Goal: Communication & Community: Answer question/provide support

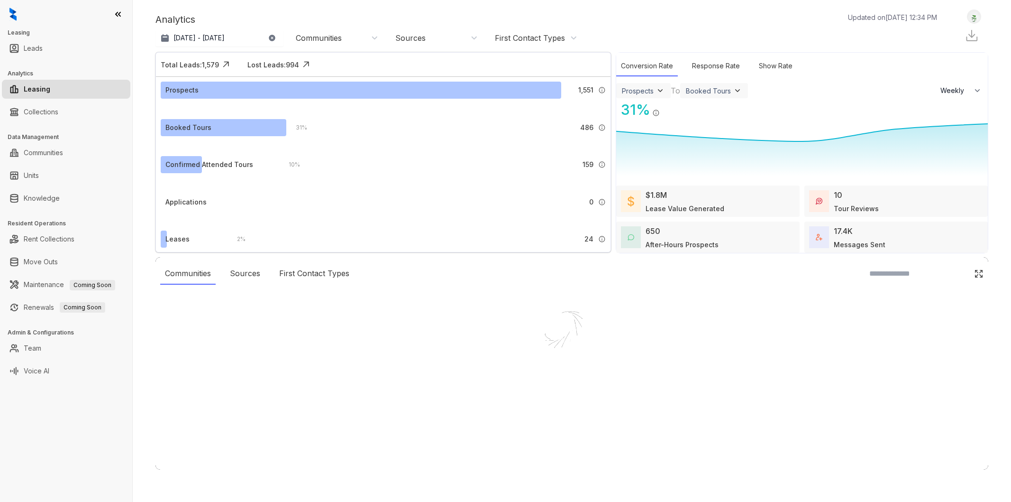
select select "******"
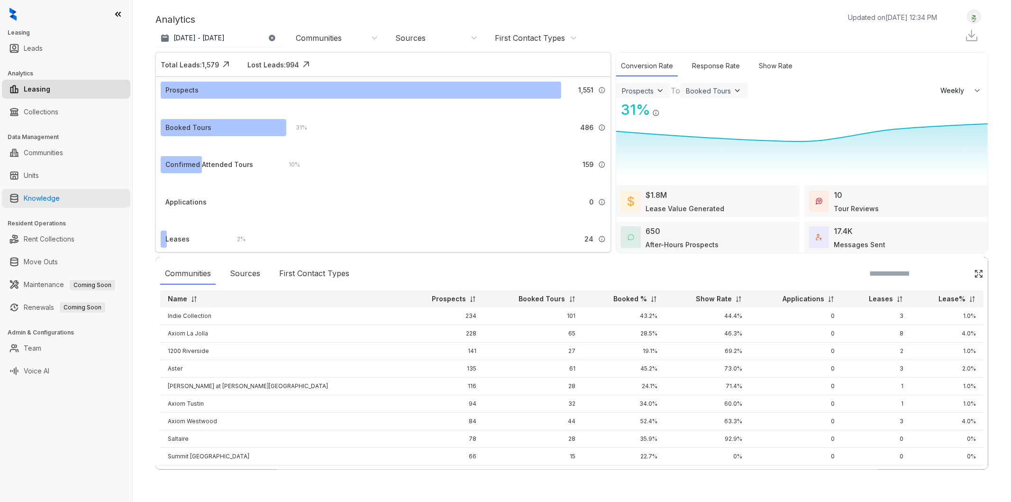
click at [29, 204] on link "Knowledge" at bounding box center [42, 198] width 36 height 19
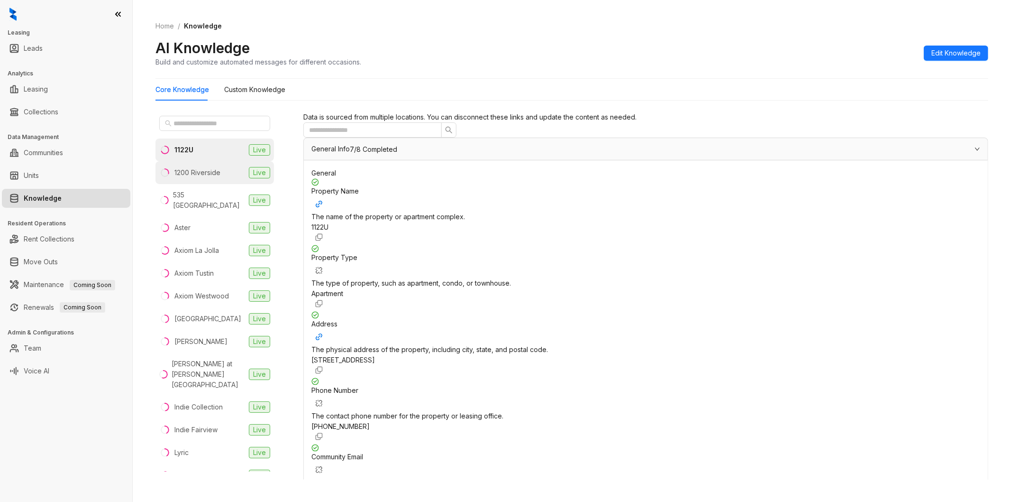
click at [206, 175] on div "1200 Riverside" at bounding box center [197, 172] width 46 height 10
click at [950, 53] on span "Edit Knowledge" at bounding box center [956, 53] width 49 height 10
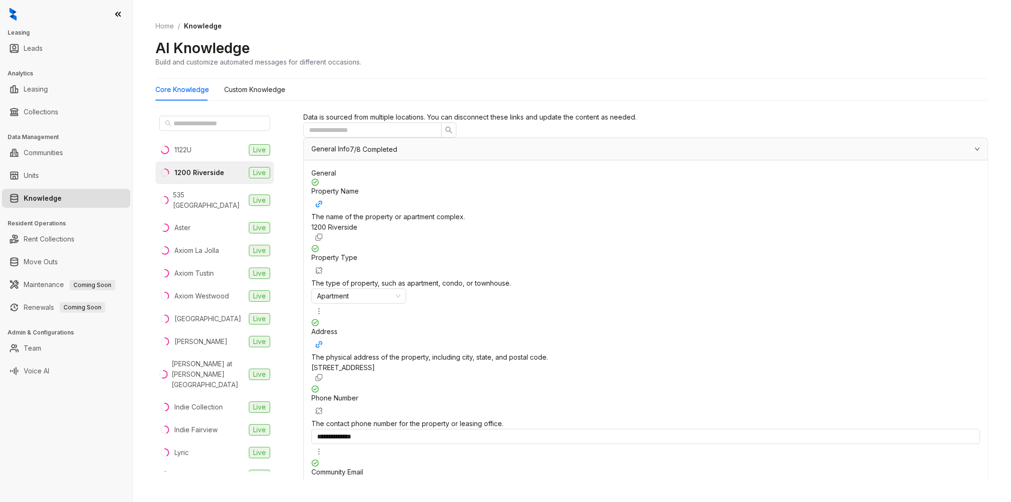
drag, startPoint x: 740, startPoint y: 357, endPoint x: 610, endPoint y: 355, distance: 129.4
click at [610, 459] on div "**********" at bounding box center [645, 496] width 669 height 74
click at [674, 501] on input "**********" at bounding box center [645, 509] width 669 height 15
click at [685, 501] on input "**********" at bounding box center [645, 509] width 669 height 15
click at [771, 501] on div "**********" at bounding box center [645, 509] width 669 height 15
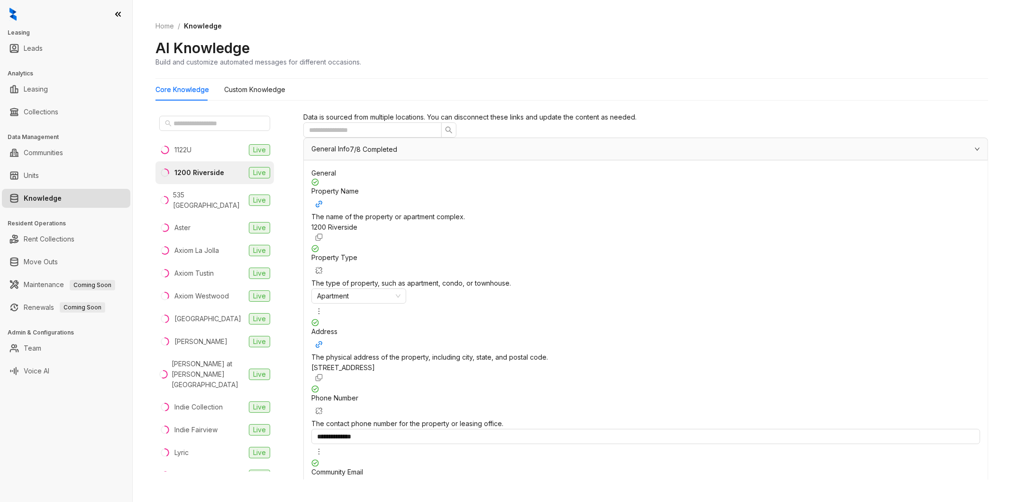
drag, startPoint x: 759, startPoint y: 355, endPoint x: 684, endPoint y: 356, distance: 75.4
click at [684, 501] on input "**********" at bounding box center [645, 509] width 669 height 15
type input "**********"
click at [821, 277] on div "**********" at bounding box center [645, 388] width 669 height 421
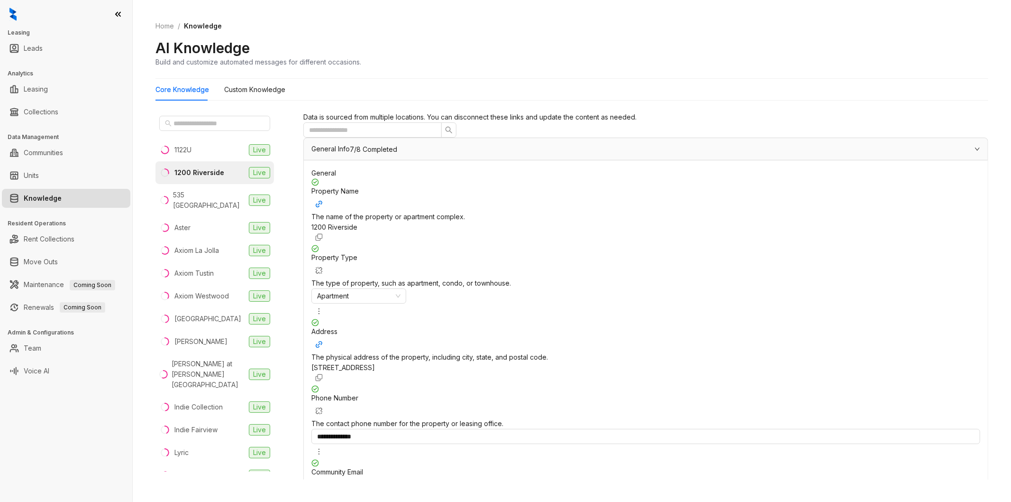
drag, startPoint x: 750, startPoint y: 301, endPoint x: 570, endPoint y: 301, distance: 180.1
click at [570, 459] on div "**********" at bounding box center [645, 496] width 669 height 74
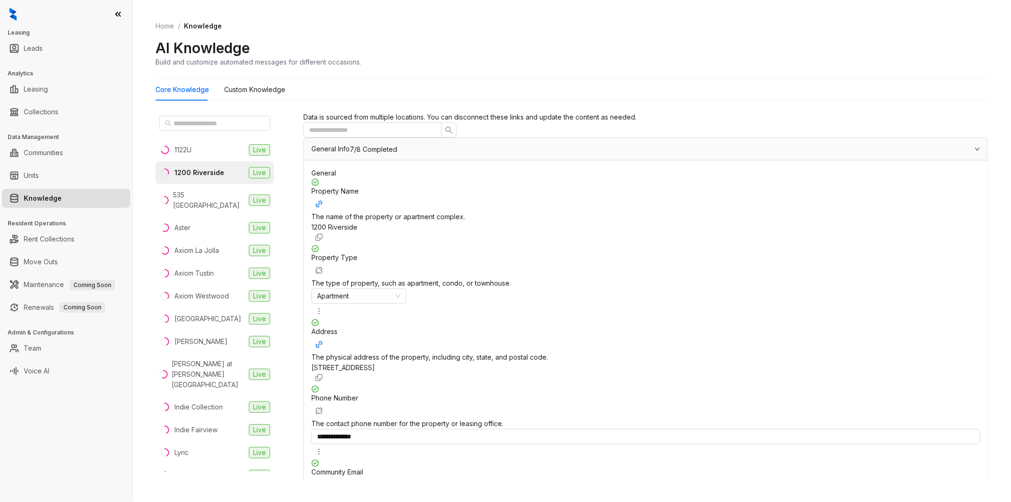
scroll to position [2576, 0]
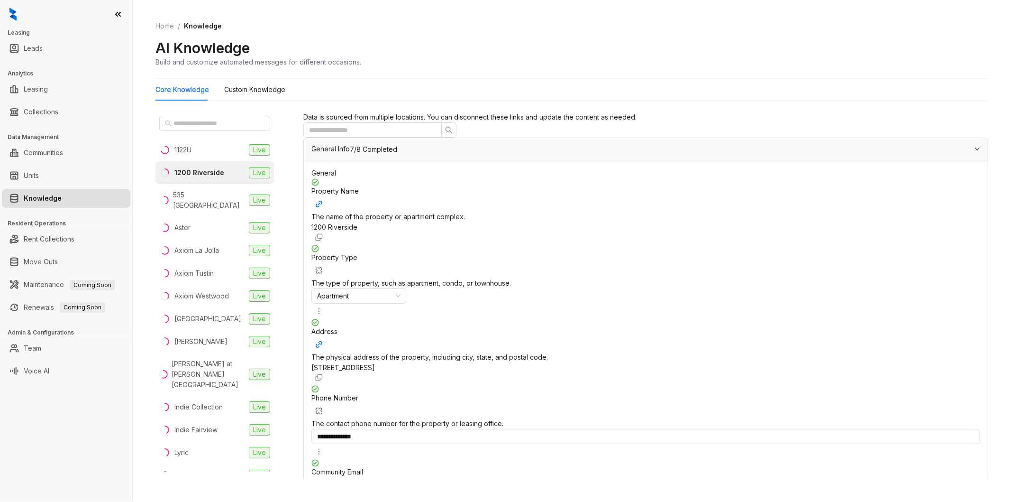
scroll to position [4685, 0]
drag, startPoint x: 367, startPoint y: 434, endPoint x: 403, endPoint y: 393, distance: 54.1
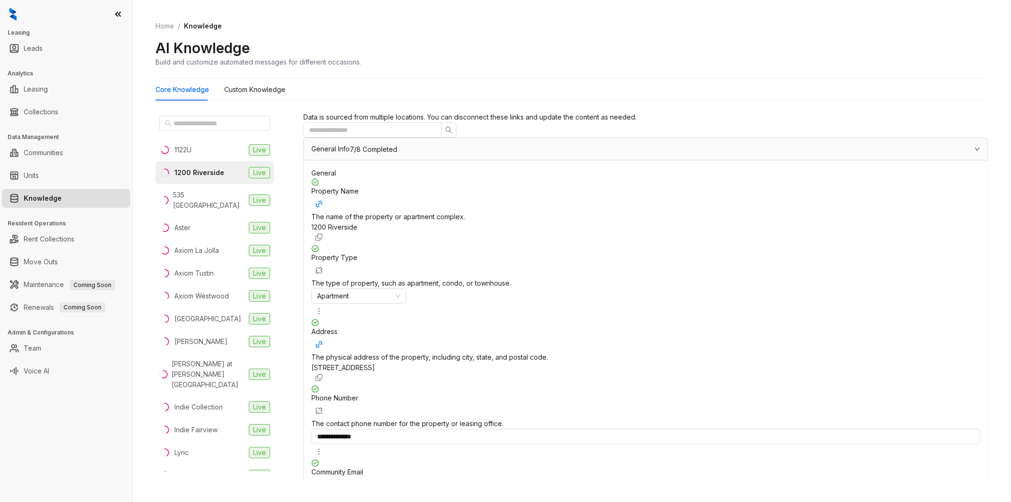
scroll to position [4985, 0]
click at [264, 87] on Knowledge "Custom Knowledge" at bounding box center [254, 89] width 61 height 10
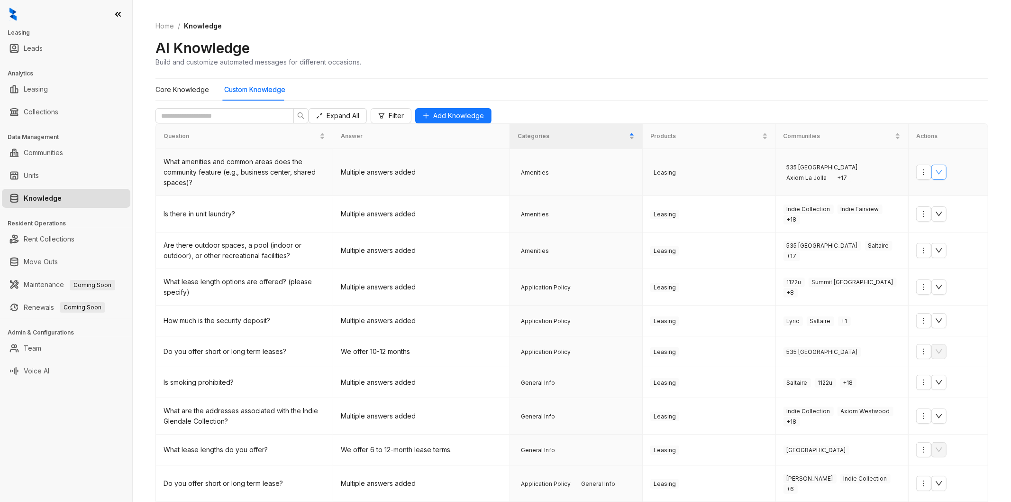
click at [932, 180] on button "button" at bounding box center [939, 171] width 15 height 15
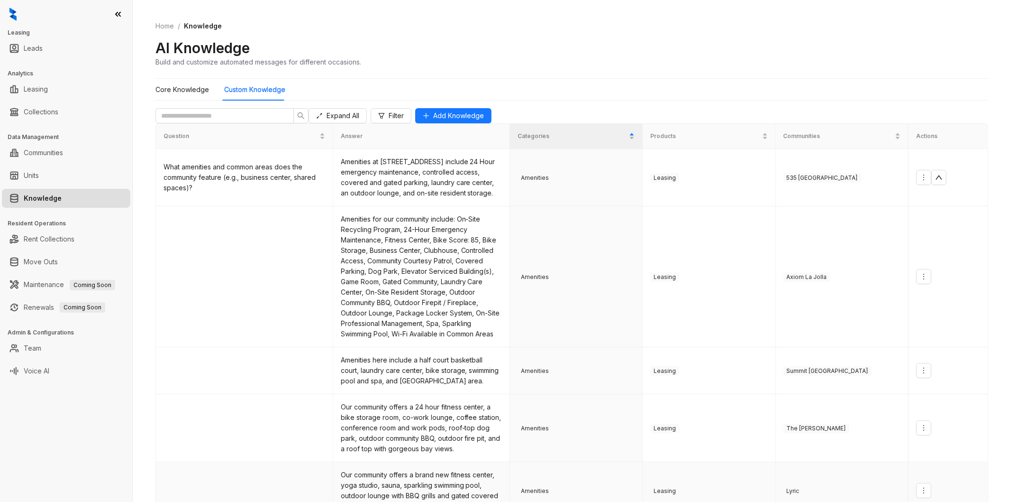
scroll to position [347, 0]
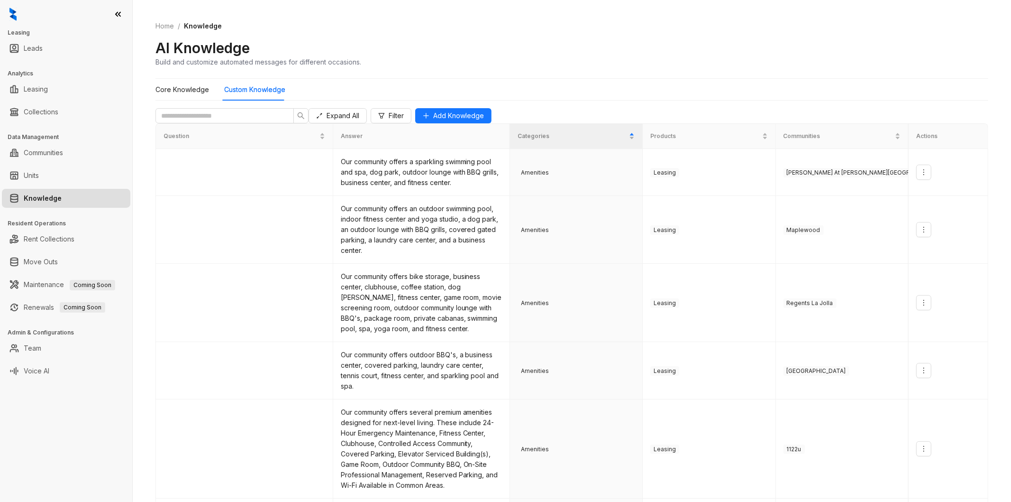
scroll to position [365, 0]
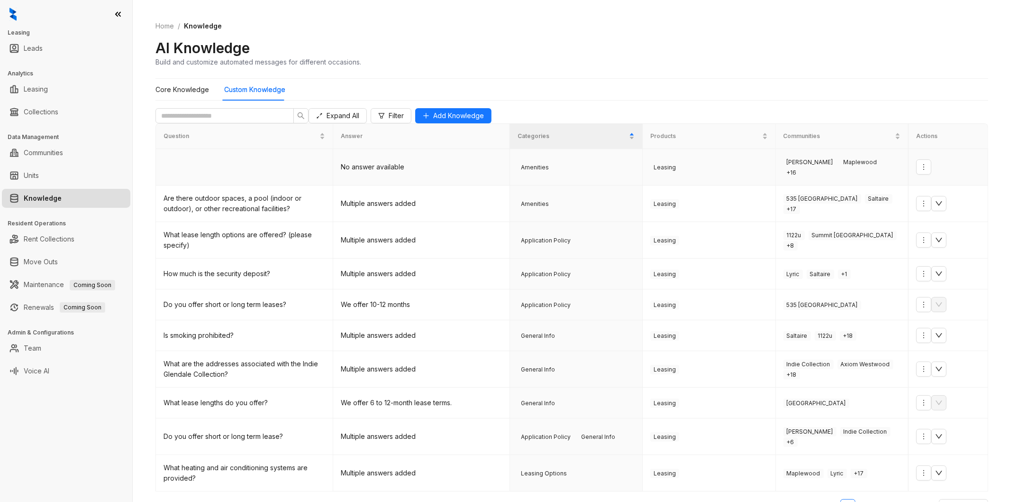
scroll to position [57, 0]
click at [813, 499] on ul "1 2 3 4 5 6 10 / page" at bounding box center [571, 506] width 833 height 15
click at [822, 499] on link "2" at bounding box center [829, 506] width 14 height 14
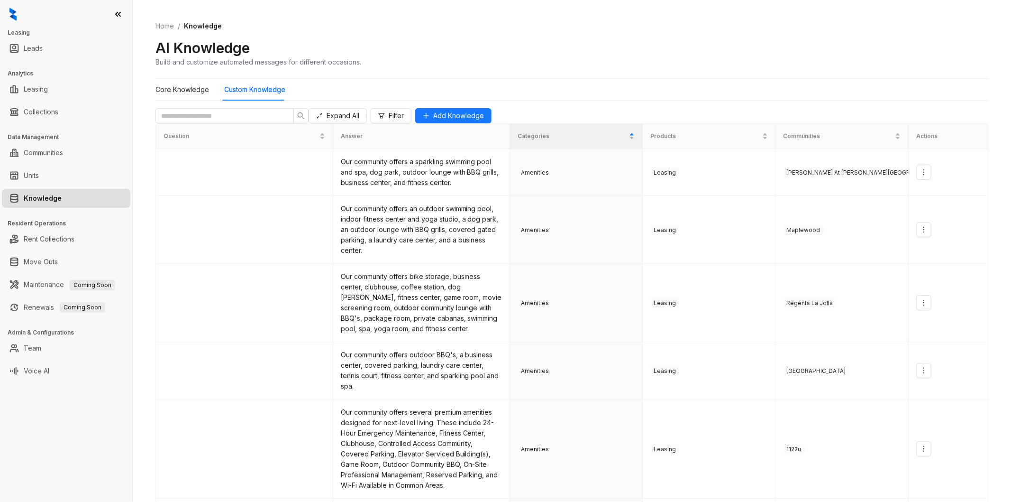
scroll to position [363, 0]
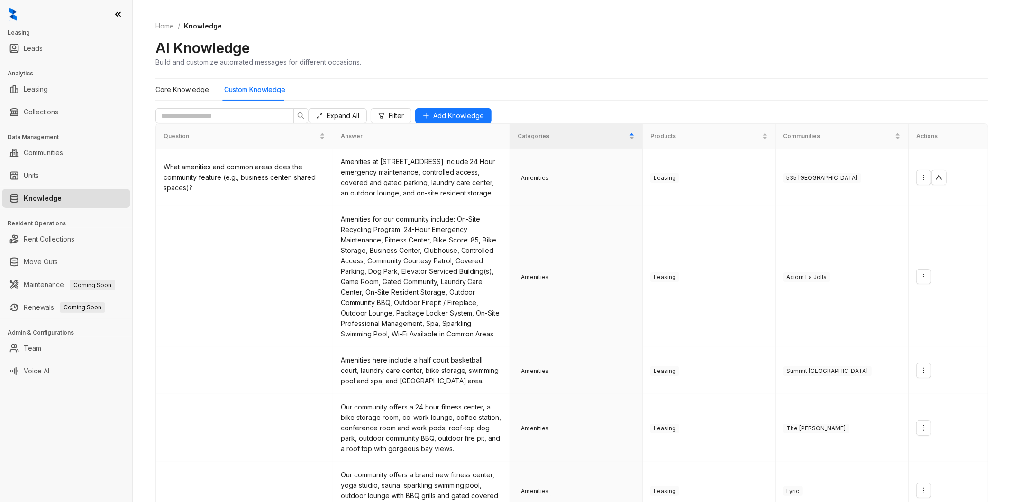
scroll to position [0, 0]
click at [942, 181] on icon "up" at bounding box center [939, 178] width 8 height 8
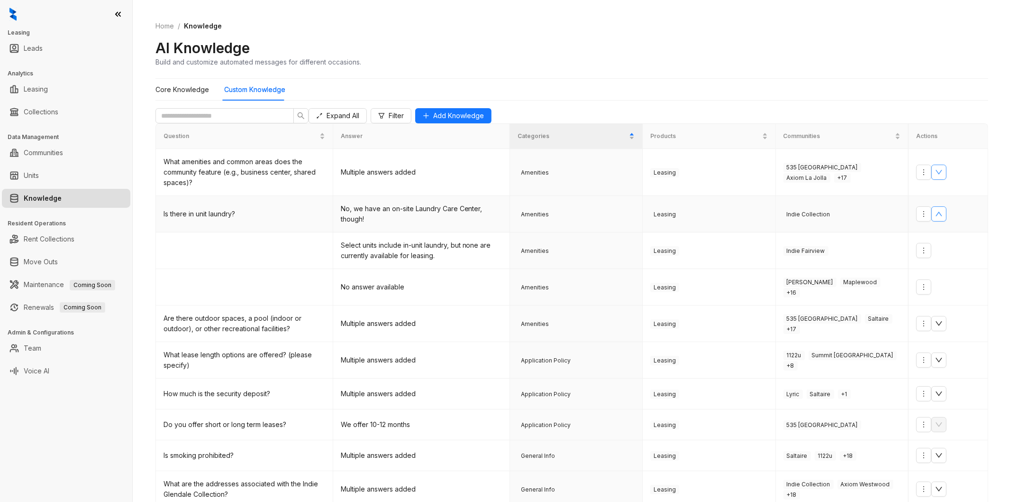
click at [937, 218] on icon "up" at bounding box center [939, 214] width 8 height 8
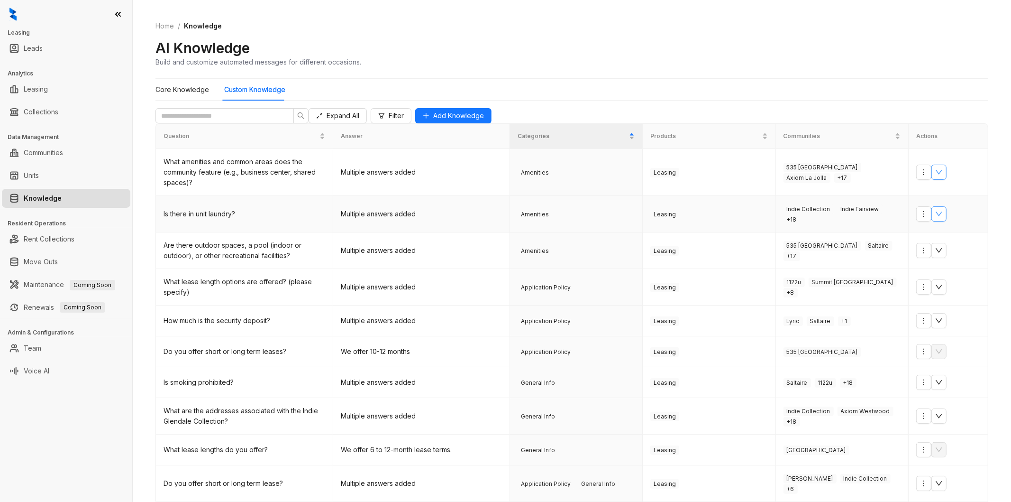
click at [937, 218] on icon "down" at bounding box center [939, 214] width 8 height 8
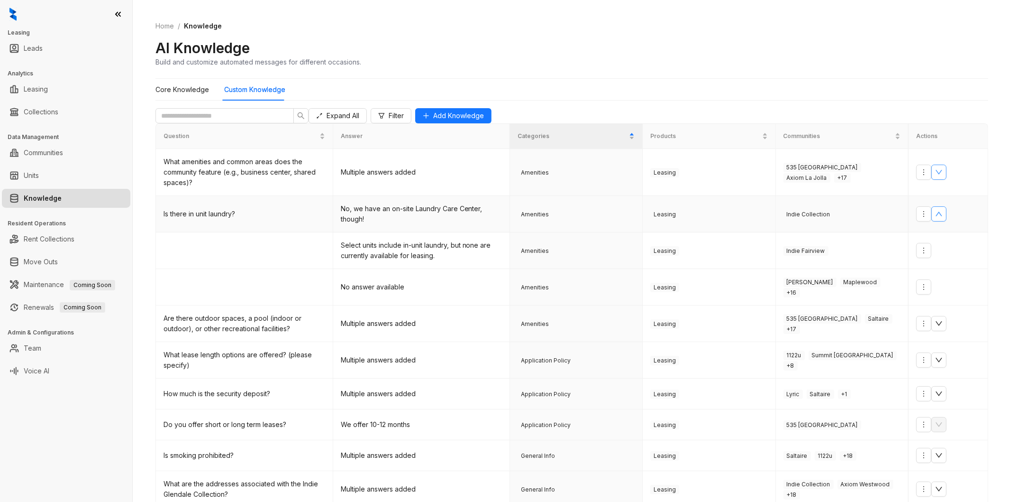
click at [943, 218] on icon "up" at bounding box center [939, 214] width 8 height 8
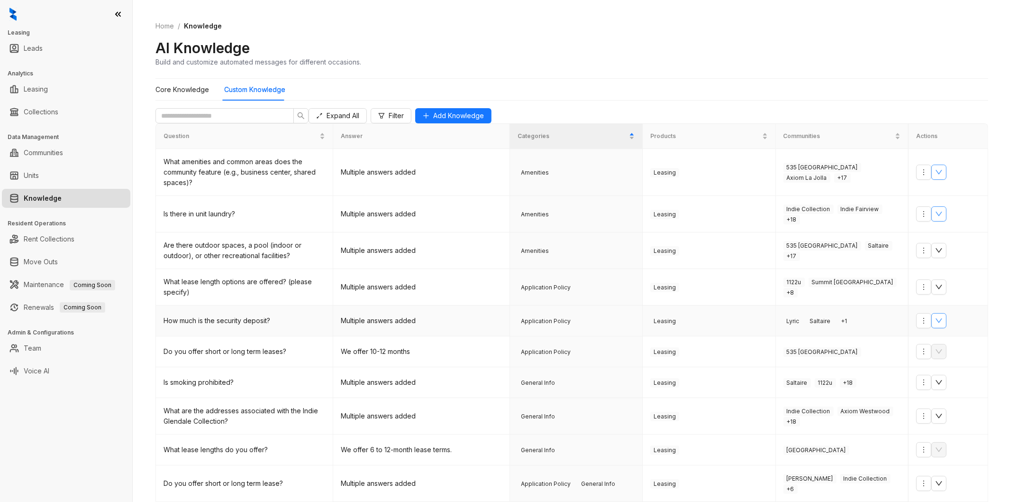
click at [936, 324] on icon "down" at bounding box center [939, 321] width 8 height 8
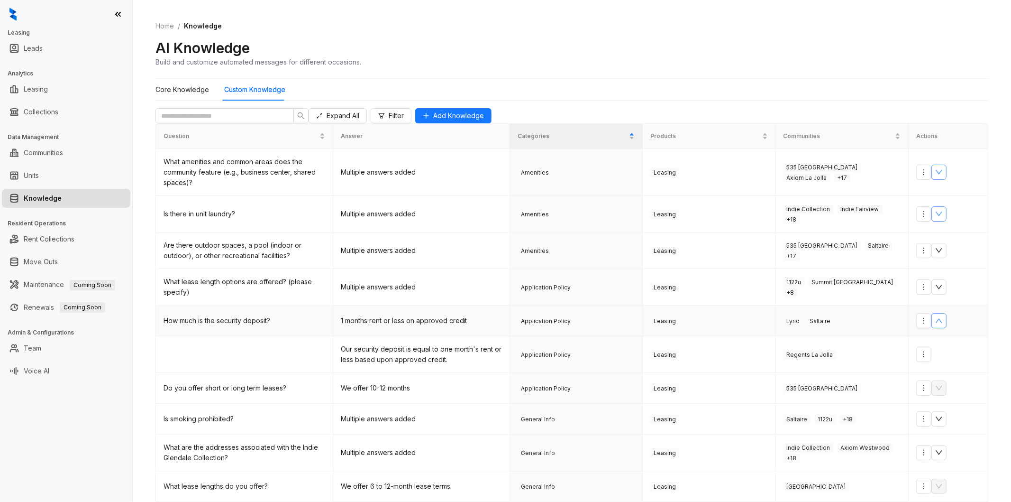
click at [936, 324] on icon "up" at bounding box center [939, 321] width 8 height 8
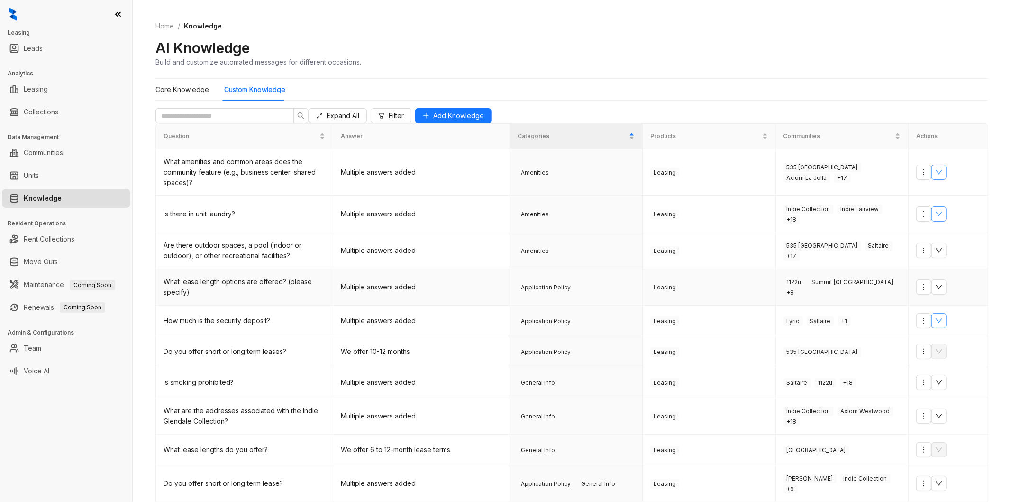
scroll to position [75, 0]
click at [940, 378] on icon "down" at bounding box center [939, 382] width 8 height 8
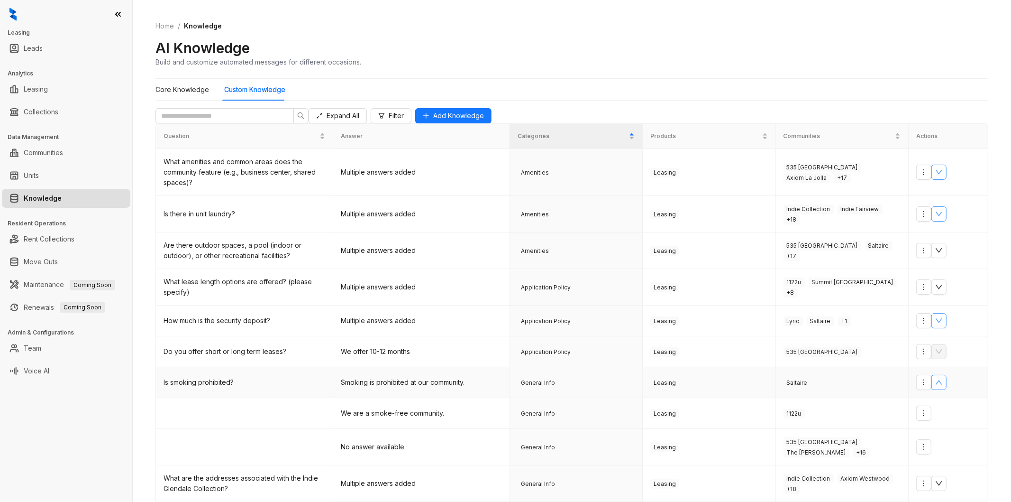
click at [942, 378] on icon "up" at bounding box center [939, 382] width 8 height 8
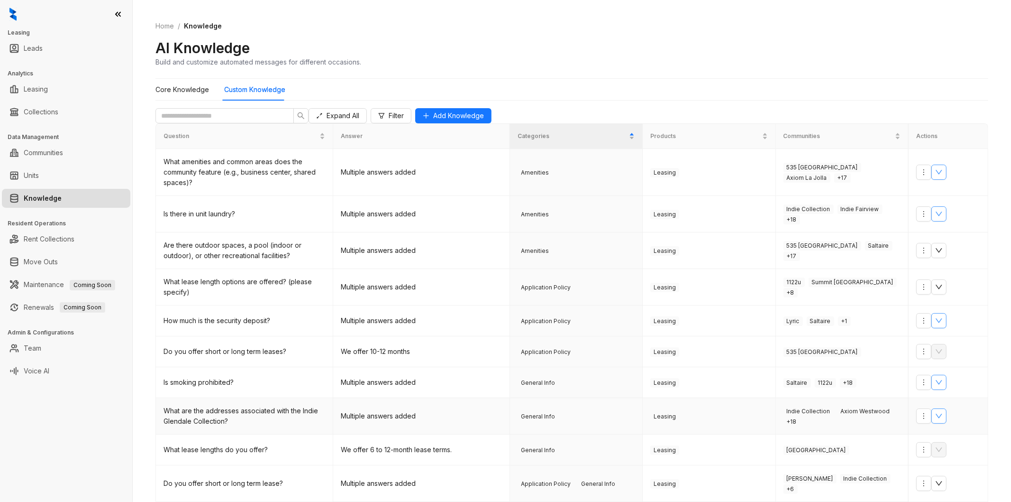
click at [937, 412] on icon "down" at bounding box center [939, 416] width 8 height 8
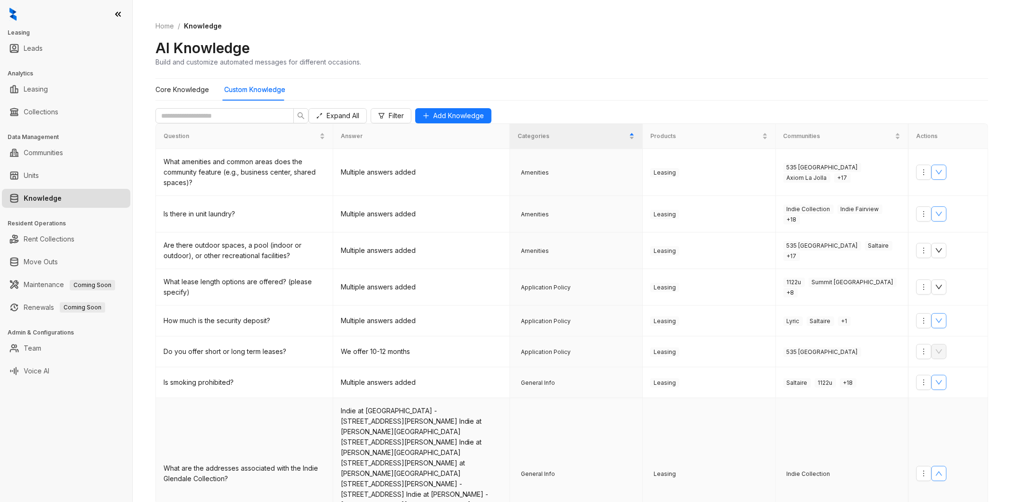
scroll to position [122, 0]
click at [940, 469] on icon "up" at bounding box center [939, 473] width 8 height 8
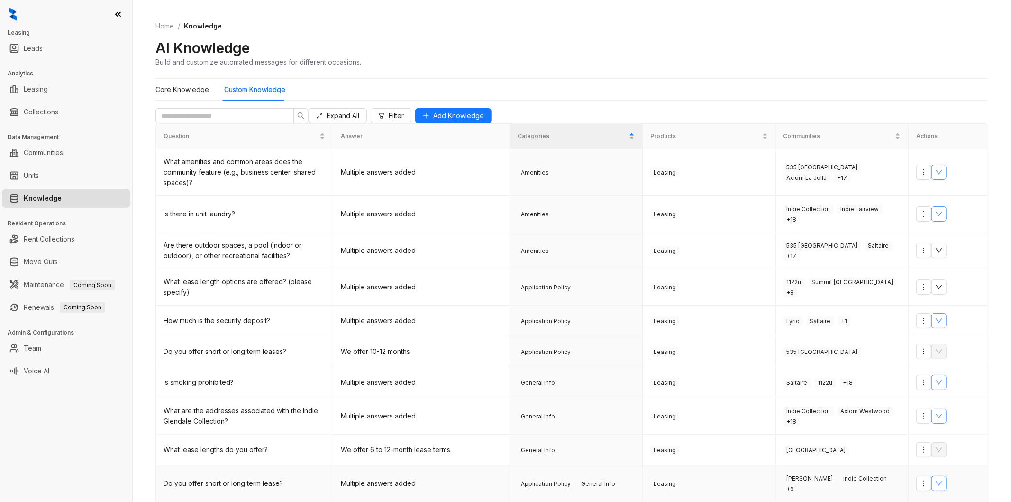
click at [942, 479] on icon "down" at bounding box center [939, 483] width 8 height 8
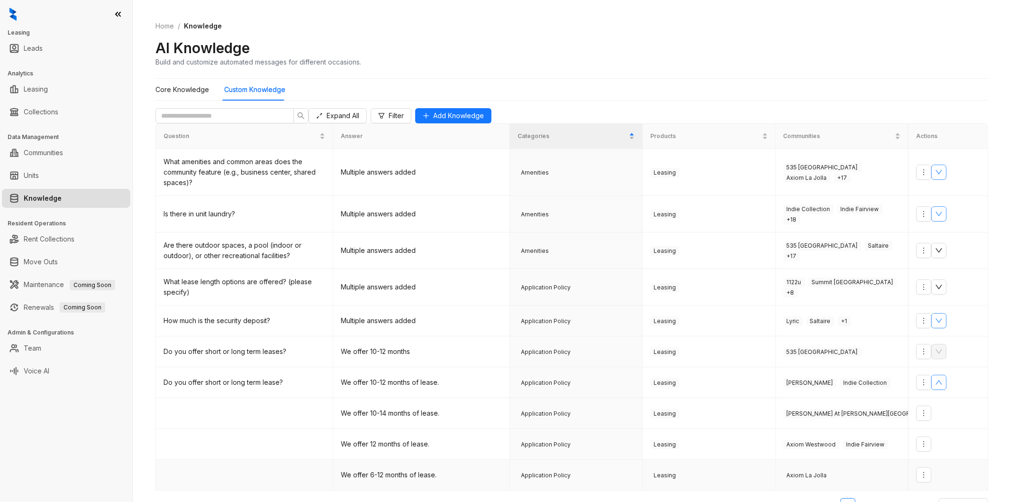
scroll to position [67, 0]
click at [860, 498] on link "2" at bounding box center [867, 505] width 14 height 14
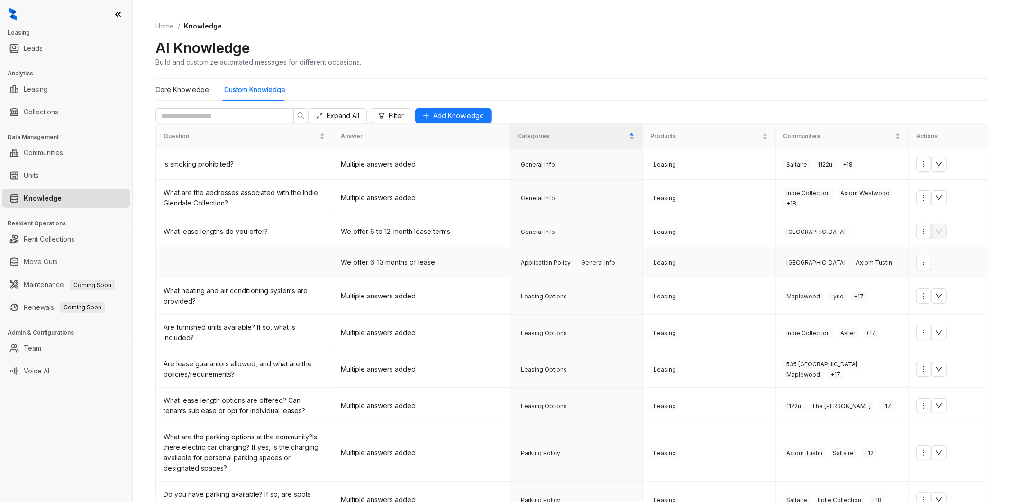
scroll to position [0, 0]
click at [935, 168] on icon "down" at bounding box center [939, 164] width 8 height 8
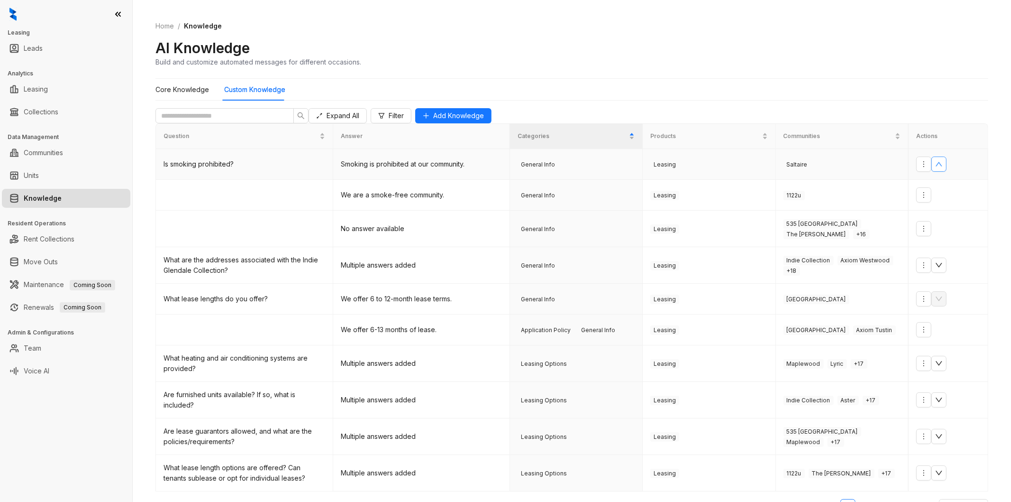
click at [940, 168] on icon "up" at bounding box center [939, 164] width 8 height 8
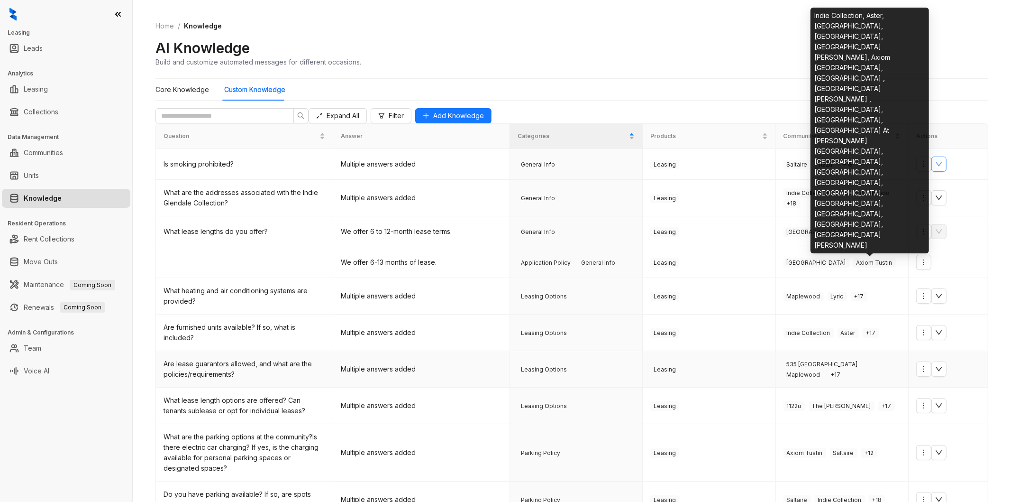
scroll to position [93, 0]
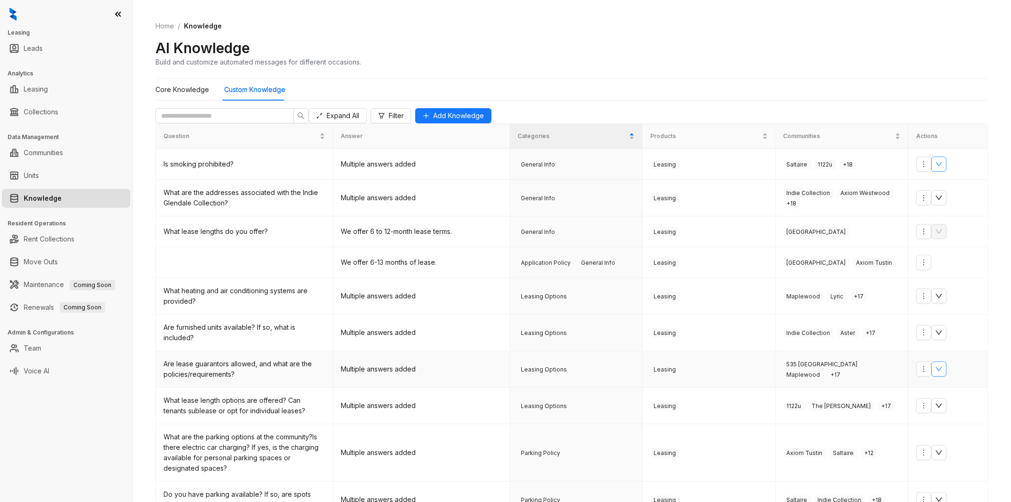
click at [944, 361] on button "button" at bounding box center [939, 368] width 15 height 15
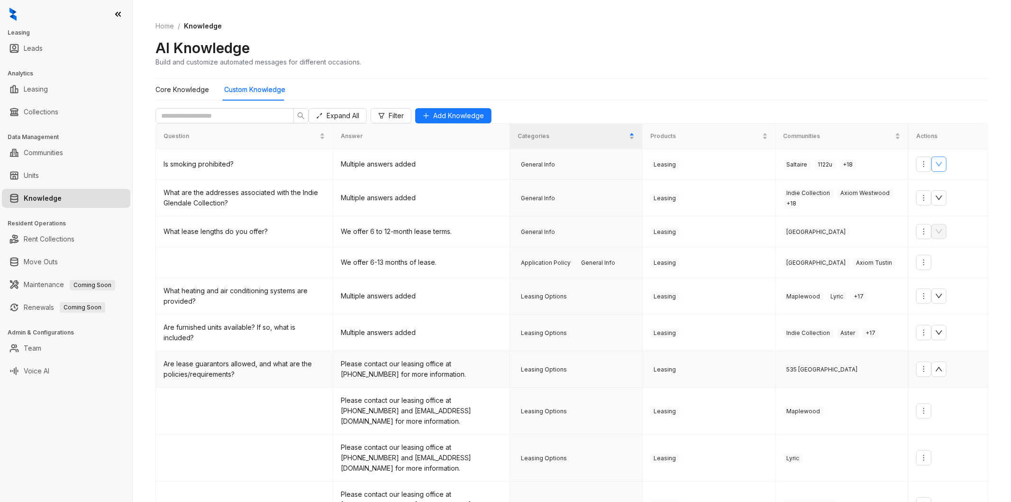
scroll to position [103, 0]
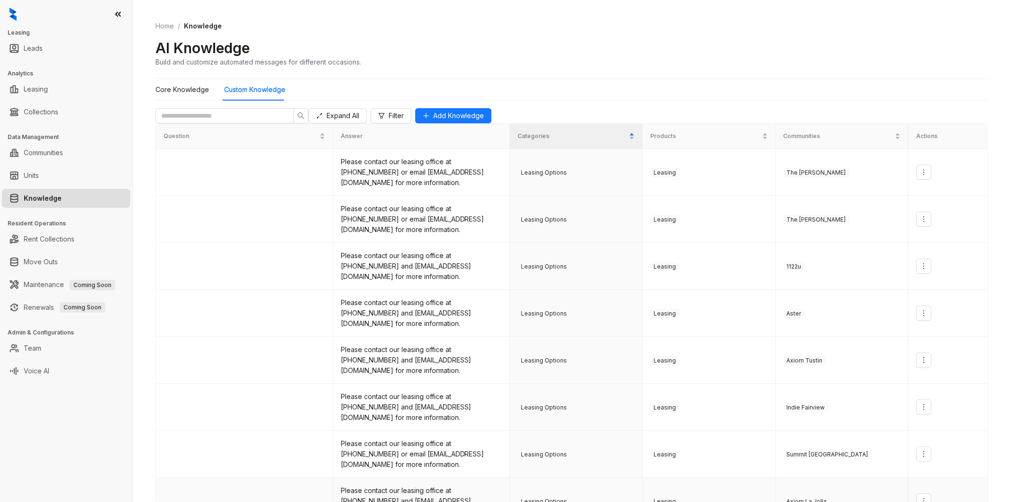
scroll to position [181, 0]
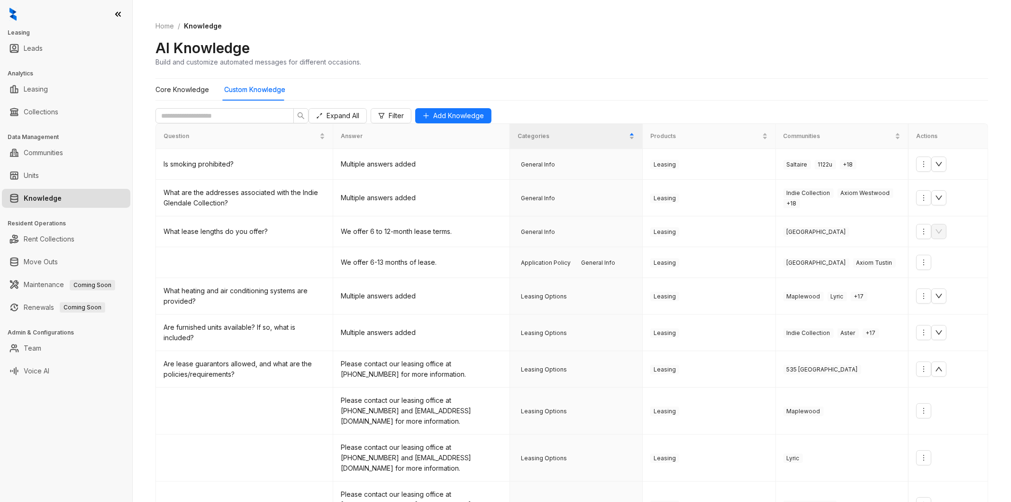
scroll to position [103, 0]
click at [920, 407] on icon "more" at bounding box center [924, 411] width 8 height 8
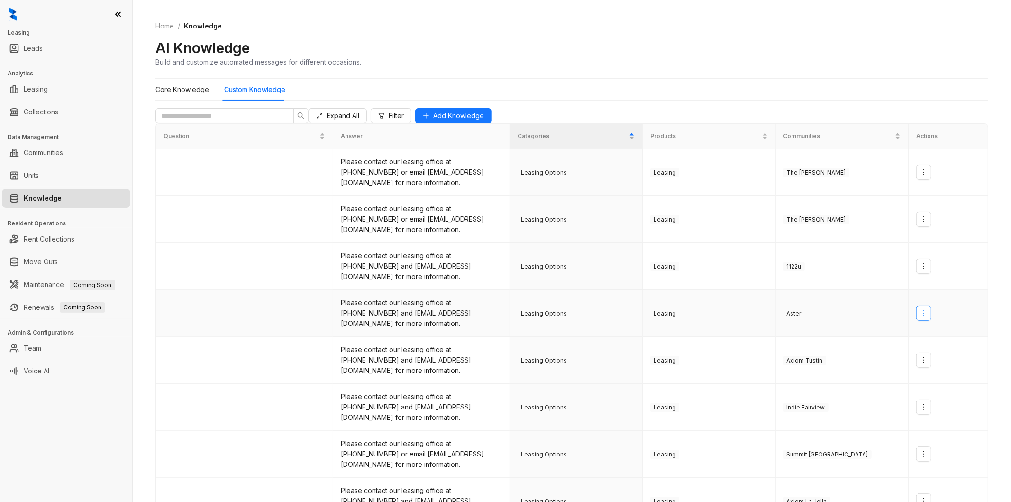
click at [916, 305] on button "button" at bounding box center [923, 312] width 15 height 15
click at [922, 249] on span "Edit Knowledge" at bounding box center [948, 249] width 62 height 10
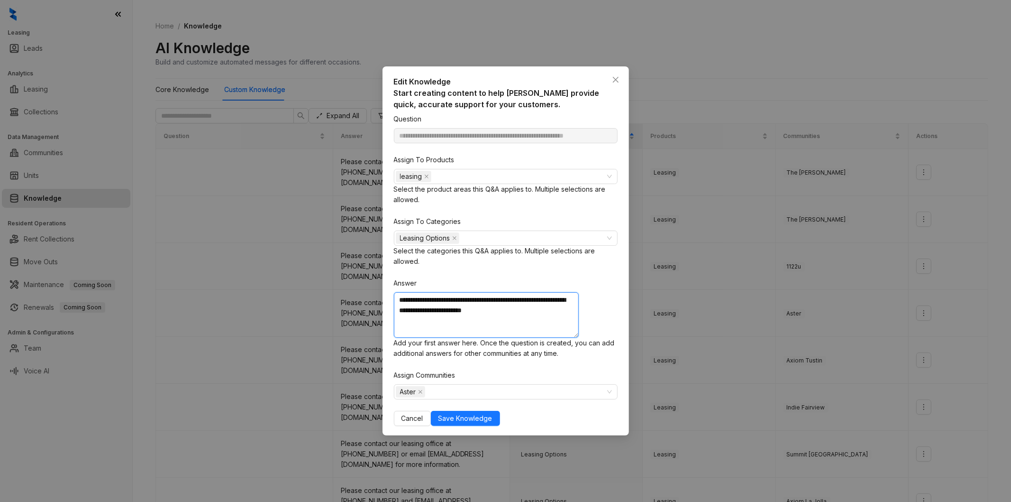
drag, startPoint x: 422, startPoint y: 306, endPoint x: 447, endPoint y: 306, distance: 24.7
click at [447, 306] on textarea "**********" at bounding box center [486, 315] width 185 height 46
type textarea "**********"
click at [493, 413] on span "Save Knowledge" at bounding box center [466, 418] width 54 height 10
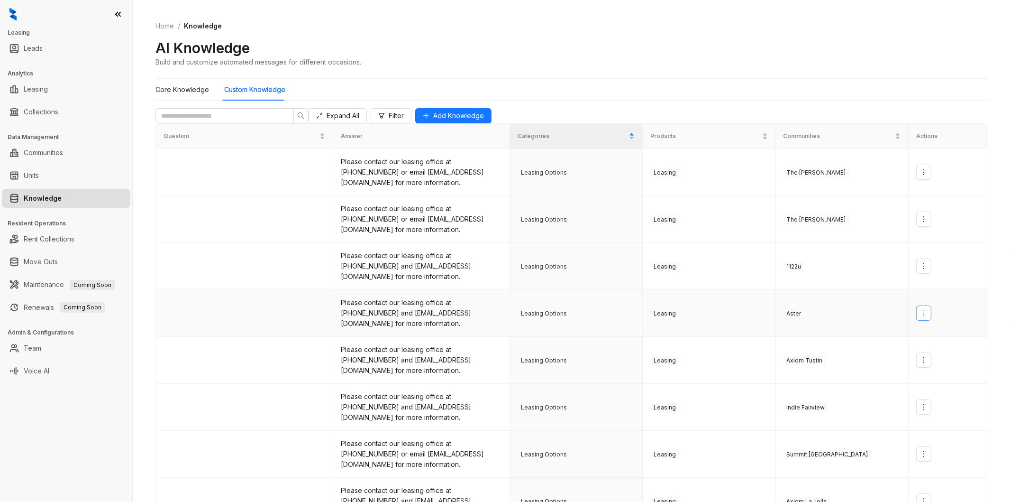
click at [924, 305] on button "button" at bounding box center [923, 312] width 15 height 15
click at [924, 249] on span "Edit Knowledge" at bounding box center [948, 249] width 62 height 10
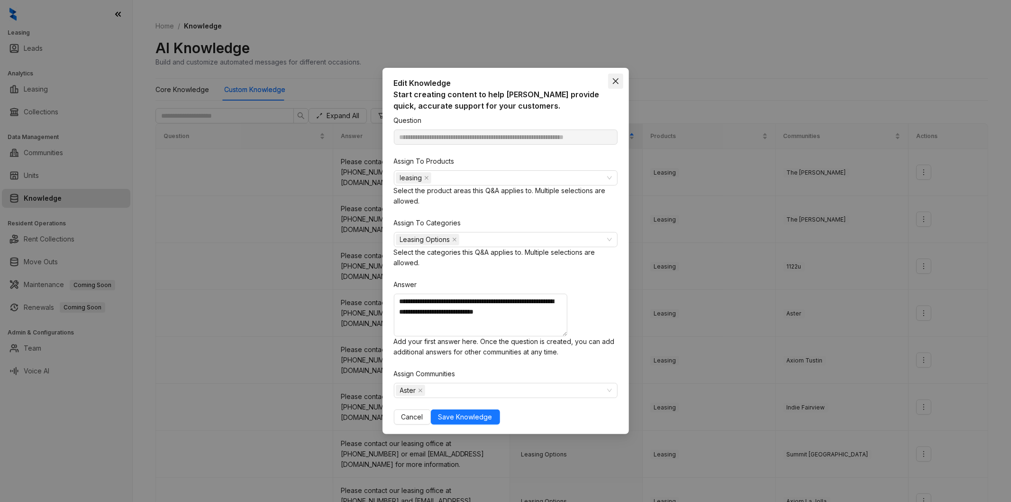
click at [619, 84] on icon "close" at bounding box center [616, 81] width 8 height 8
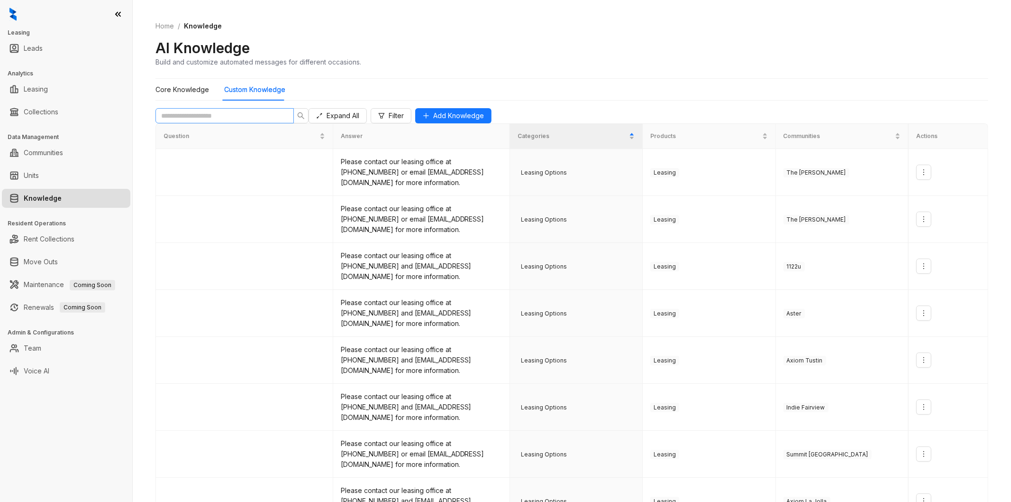
scroll to position [0, 0]
click at [171, 93] on Knowledge "Core Knowledge" at bounding box center [182, 89] width 54 height 10
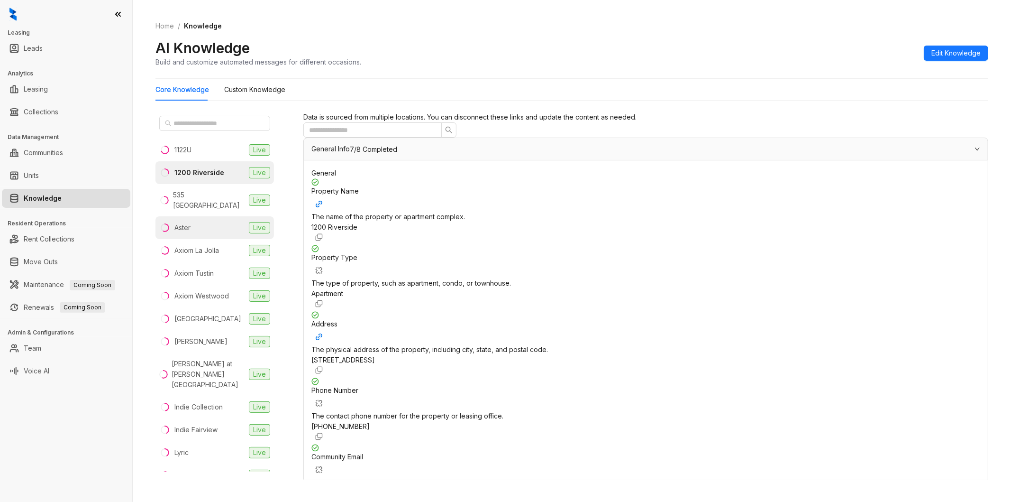
click at [190, 222] on div "Aster" at bounding box center [182, 227] width 16 height 10
click at [946, 54] on span "Edit Knowledge" at bounding box center [956, 53] width 49 height 10
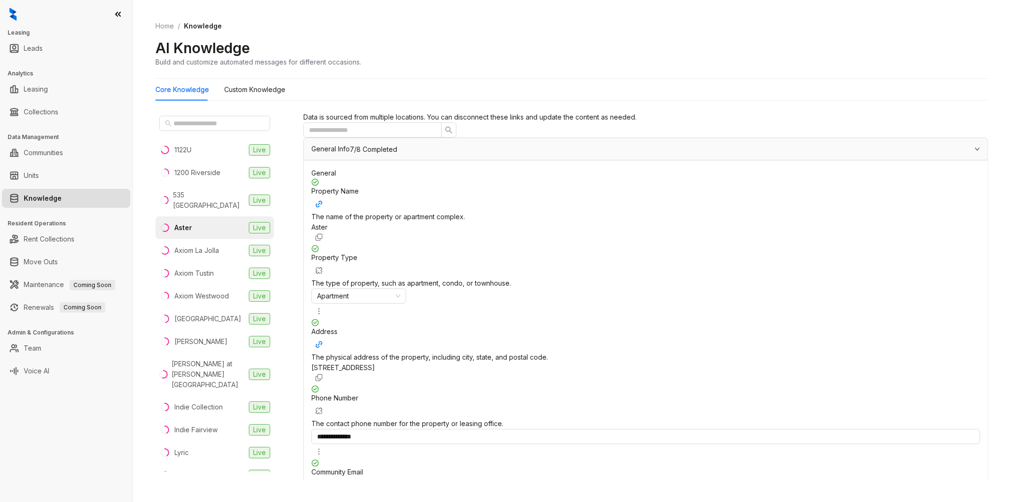
drag, startPoint x: 712, startPoint y: 356, endPoint x: 657, endPoint y: 354, distance: 55.0
click at [657, 501] on input "**********" at bounding box center [645, 509] width 669 height 15
type input "**********"
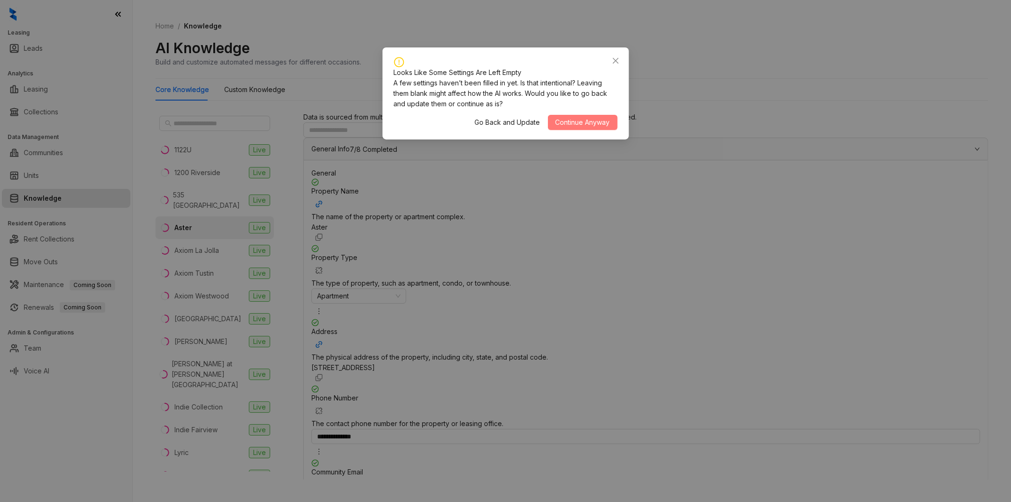
click at [579, 122] on span "Continue Anyway" at bounding box center [583, 122] width 55 height 10
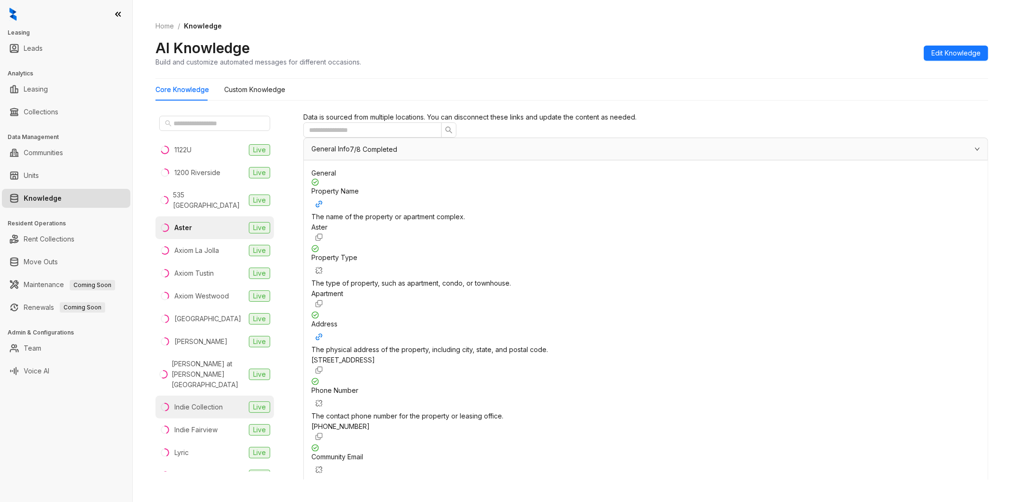
click at [207, 397] on li "Indie Collection Live" at bounding box center [214, 406] width 119 height 23
click at [205, 424] on div "Indie Fairview" at bounding box center [195, 429] width 43 height 10
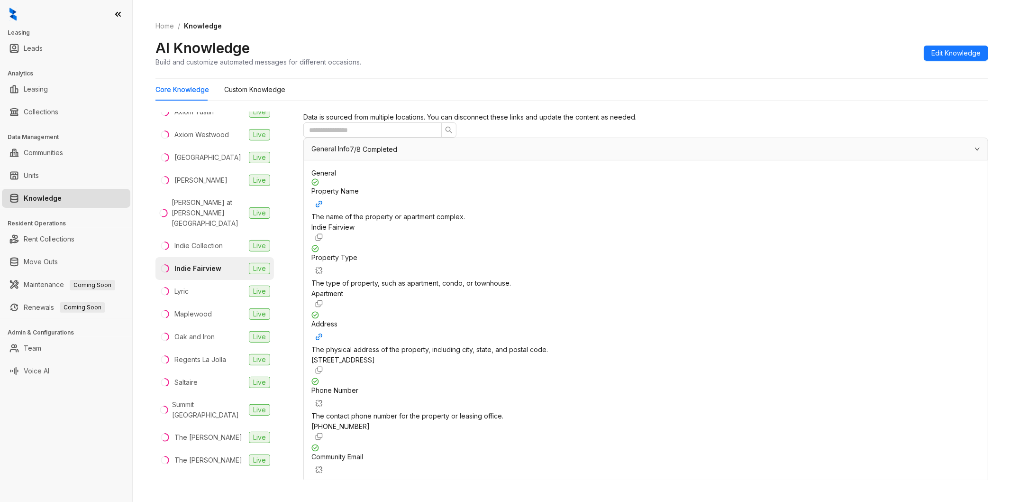
scroll to position [164, 0]
click at [195, 374] on div "Saltaire" at bounding box center [185, 379] width 23 height 10
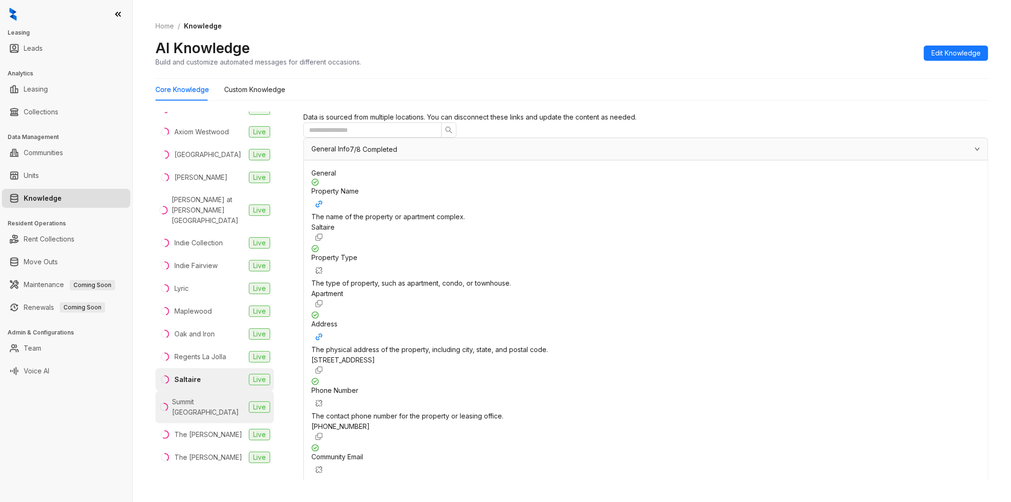
click at [202, 396] on div "Summit [GEOGRAPHIC_DATA]" at bounding box center [208, 406] width 73 height 21
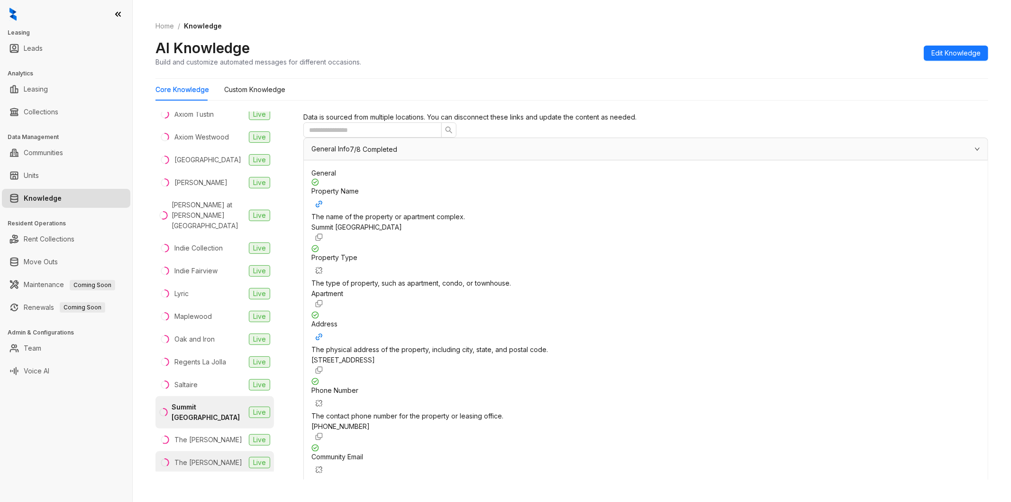
scroll to position [164, 0]
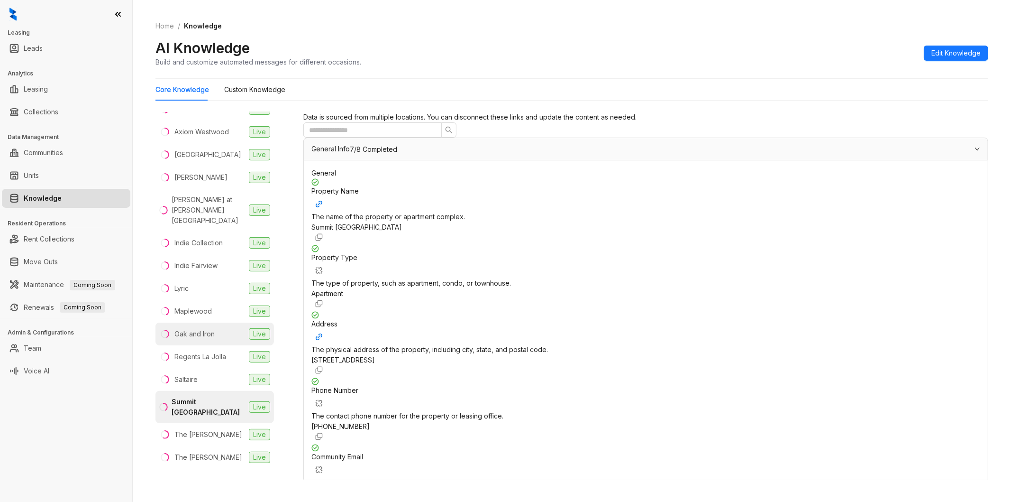
click at [207, 329] on div "Oak and Iron" at bounding box center [194, 334] width 40 height 10
click at [945, 53] on span "Edit Knowledge" at bounding box center [956, 53] width 49 height 10
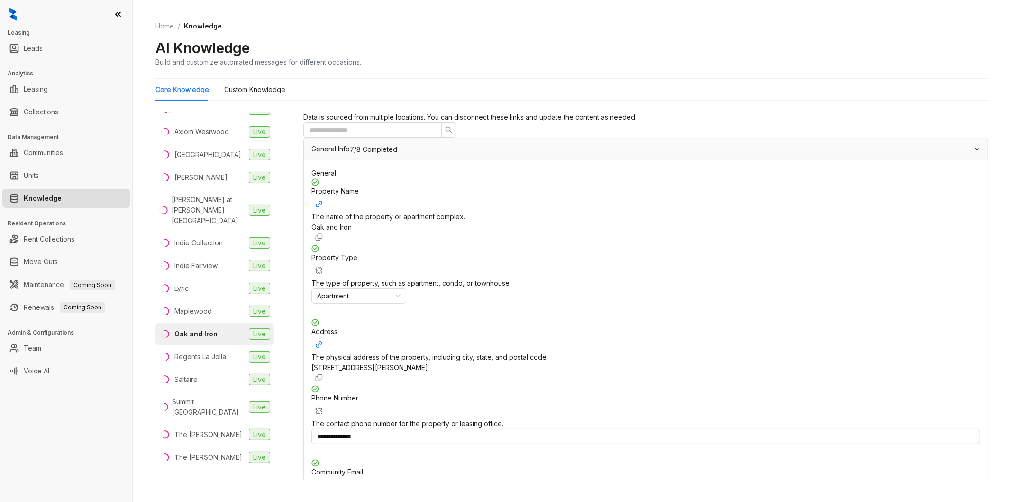
drag, startPoint x: 677, startPoint y: 354, endPoint x: 703, endPoint y: 354, distance: 26.5
click at [703, 501] on input "**********" at bounding box center [645, 509] width 669 height 15
type input "**********"
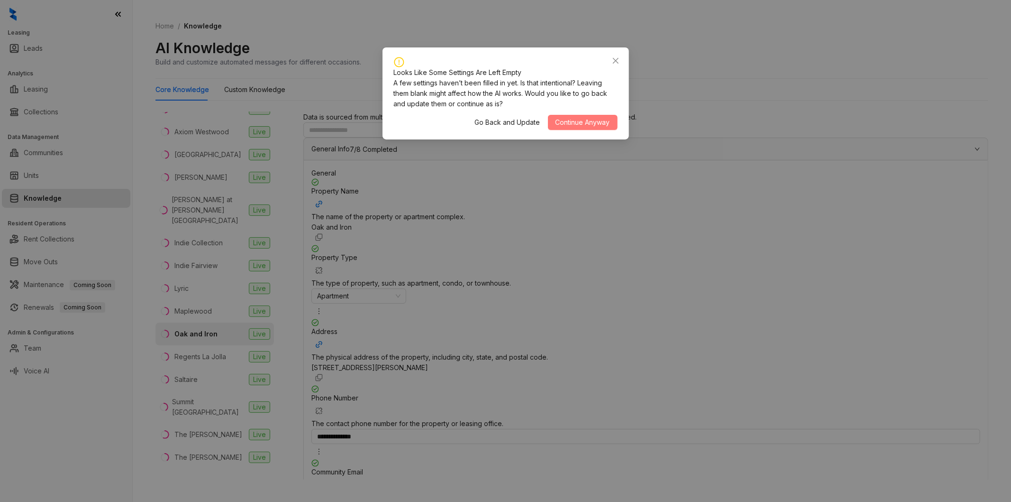
click at [569, 119] on span "Continue Anyway" at bounding box center [583, 122] width 55 height 10
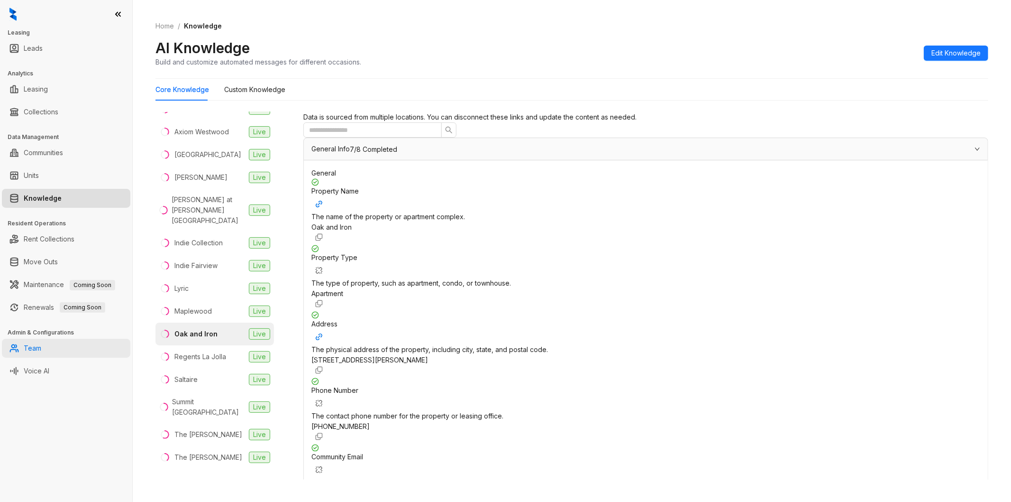
click at [24, 353] on link "Team" at bounding box center [33, 347] width 18 height 19
